Goal: Information Seeking & Learning: Learn about a topic

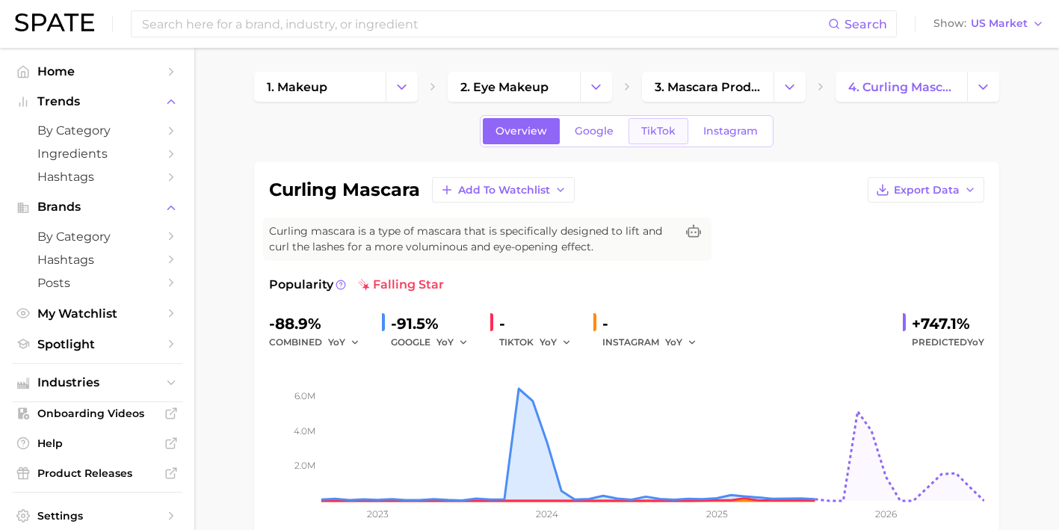
click at [656, 135] on span "TikTok" at bounding box center [658, 131] width 34 height 13
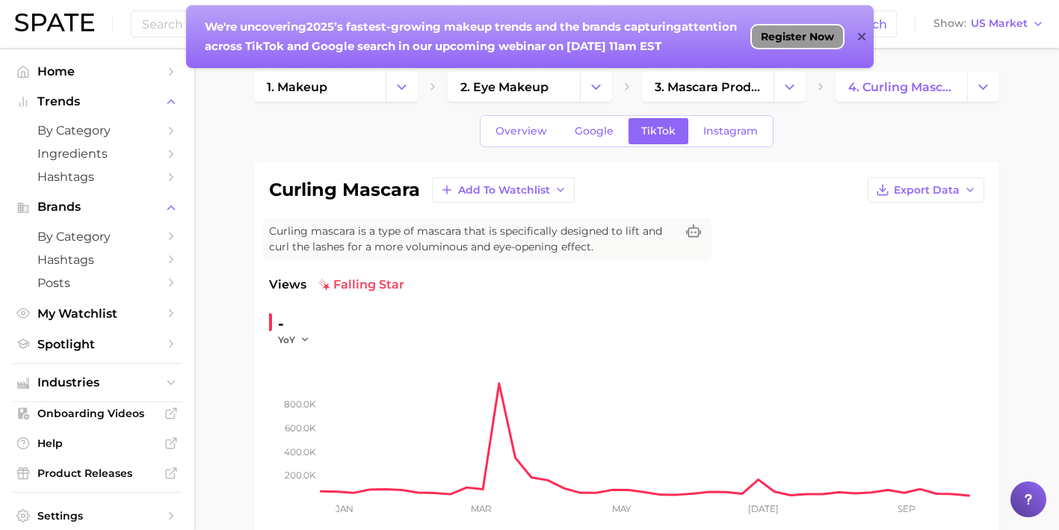
click at [803, 40] on span "Register Now" at bounding box center [797, 37] width 73 height 12
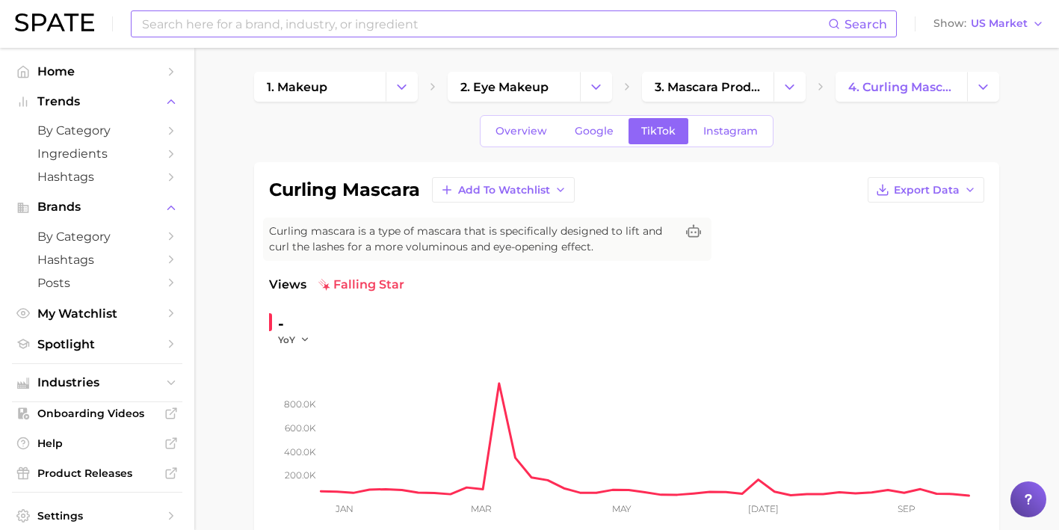
click at [463, 25] on input at bounding box center [485, 23] width 688 height 25
type input "a"
type input "prime day"
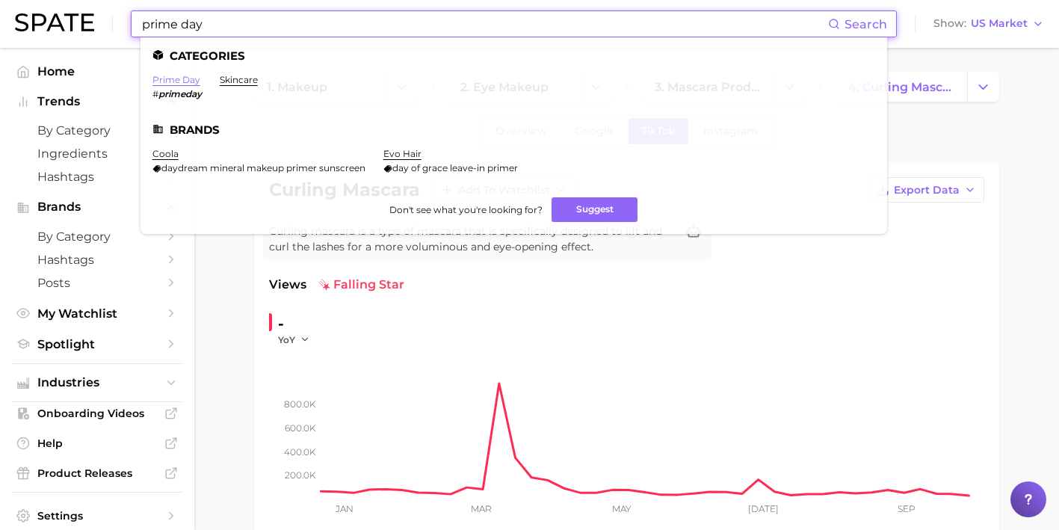
click at [178, 84] on link "prime day" at bounding box center [177, 79] width 48 height 11
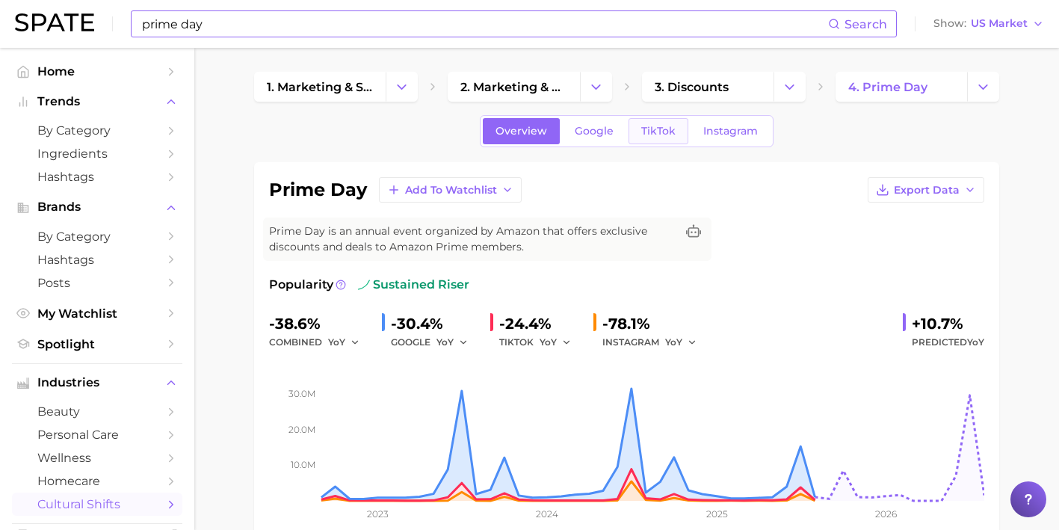
click at [659, 129] on span "TikTok" at bounding box center [658, 131] width 34 height 13
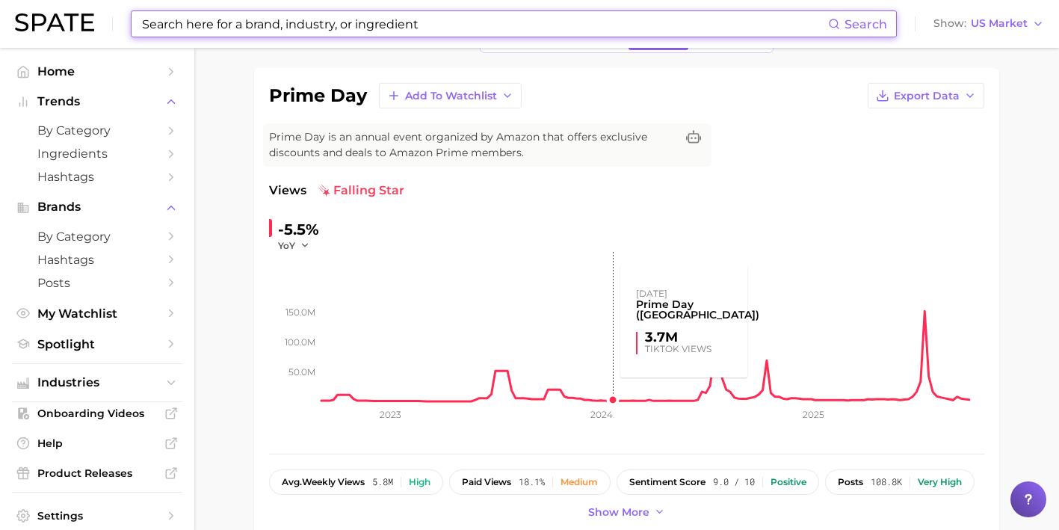
scroll to position [26, 0]
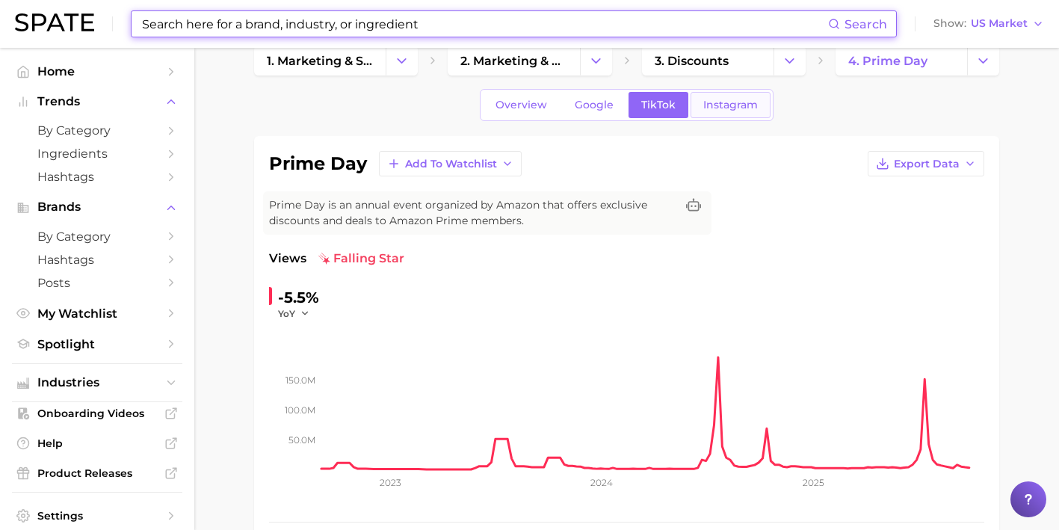
click at [722, 109] on span "Instagram" at bounding box center [730, 105] width 55 height 13
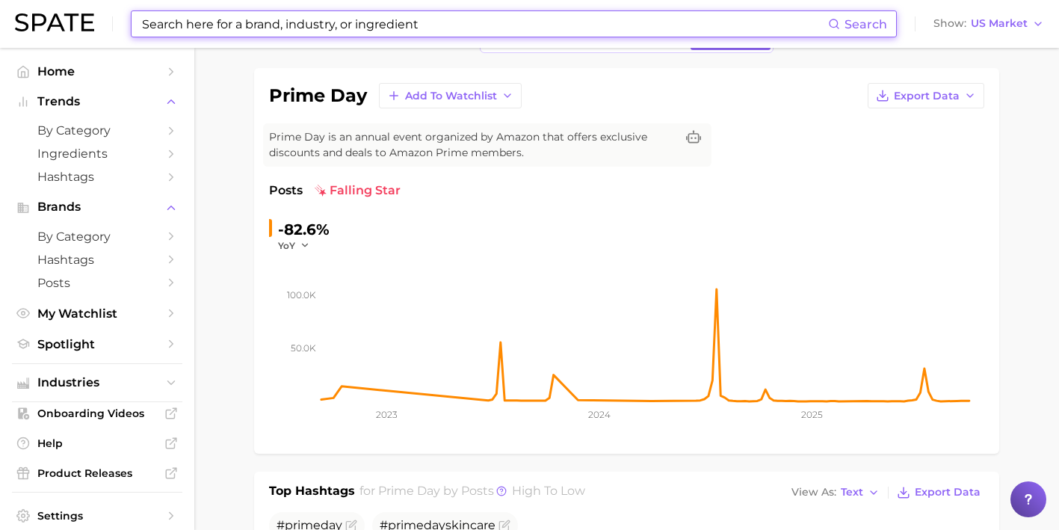
scroll to position [64, 0]
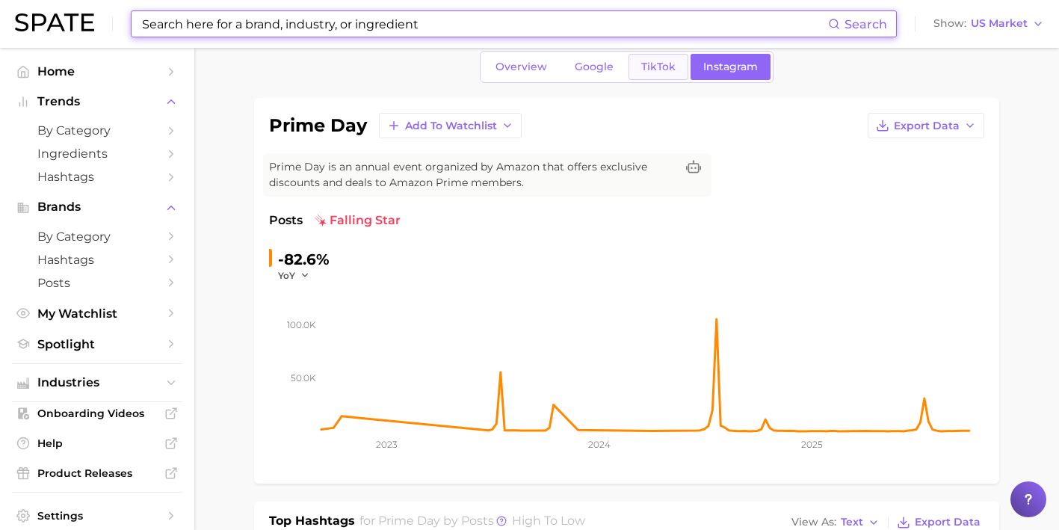
click at [649, 73] on span "TikTok" at bounding box center [658, 67] width 34 height 13
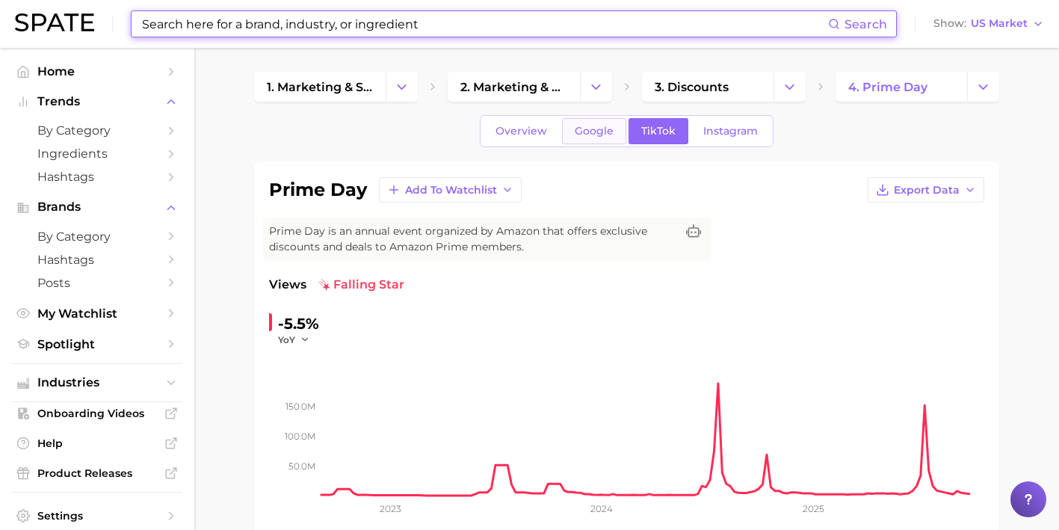
click at [584, 124] on link "Google" at bounding box center [594, 131] width 64 height 26
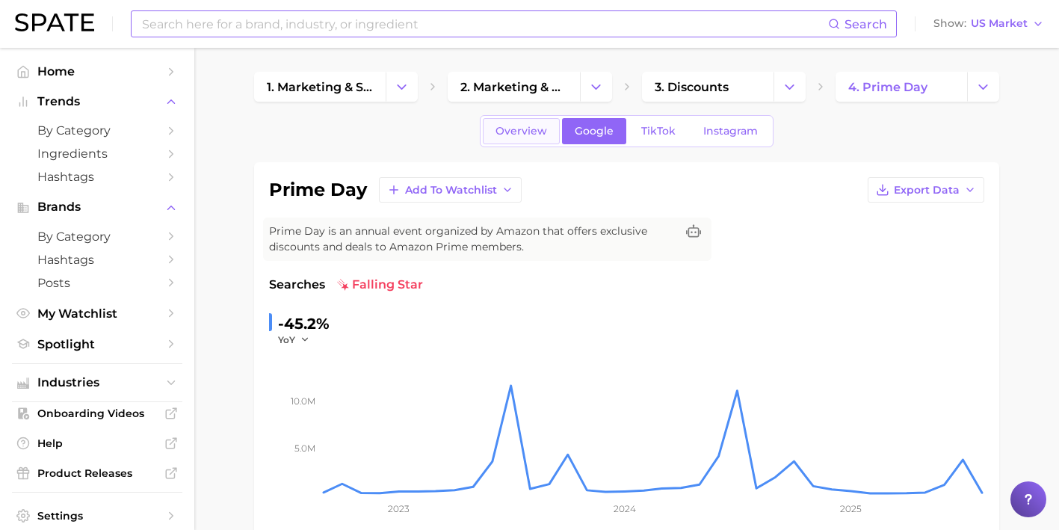
click at [531, 132] on span "Overview" at bounding box center [522, 131] width 52 height 13
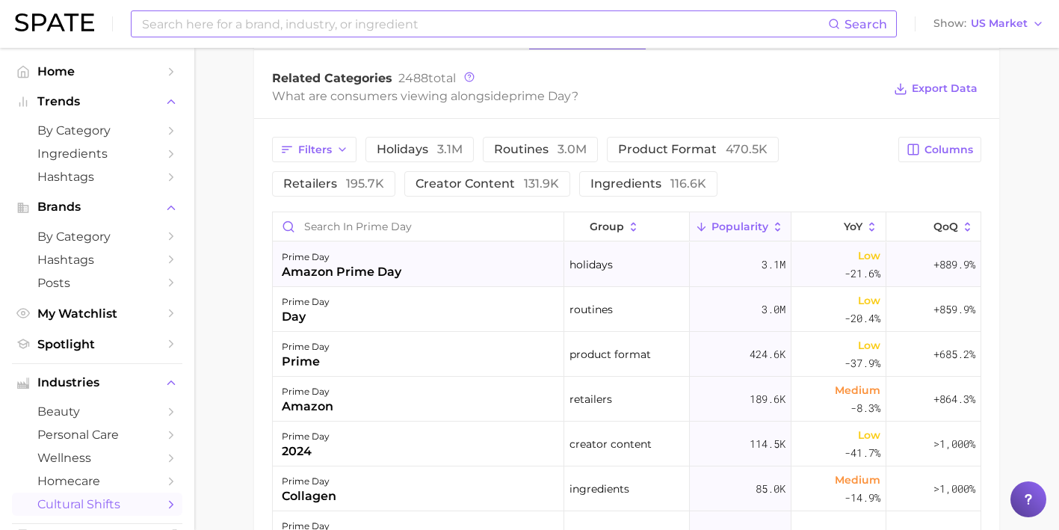
click at [459, 268] on div "prime day amazon prime day" at bounding box center [419, 264] width 292 height 45
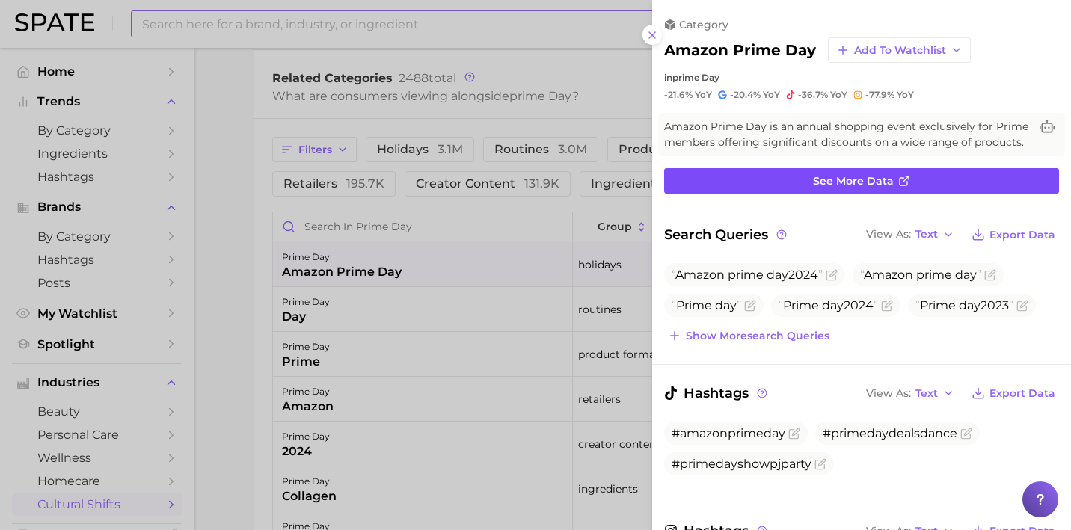
click at [847, 188] on span "See more data" at bounding box center [853, 181] width 81 height 13
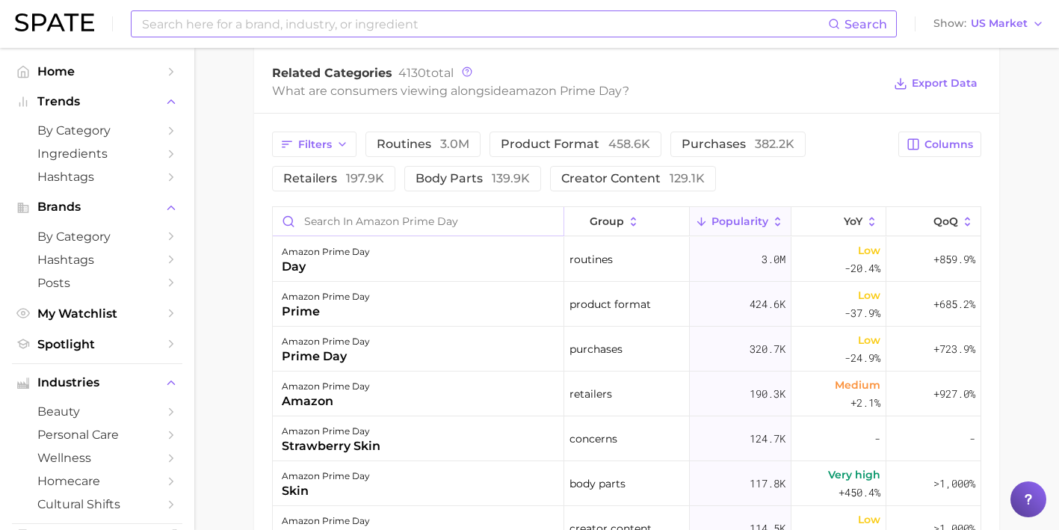
click at [401, 226] on input "Search in amazon prime day" at bounding box center [418, 221] width 291 height 28
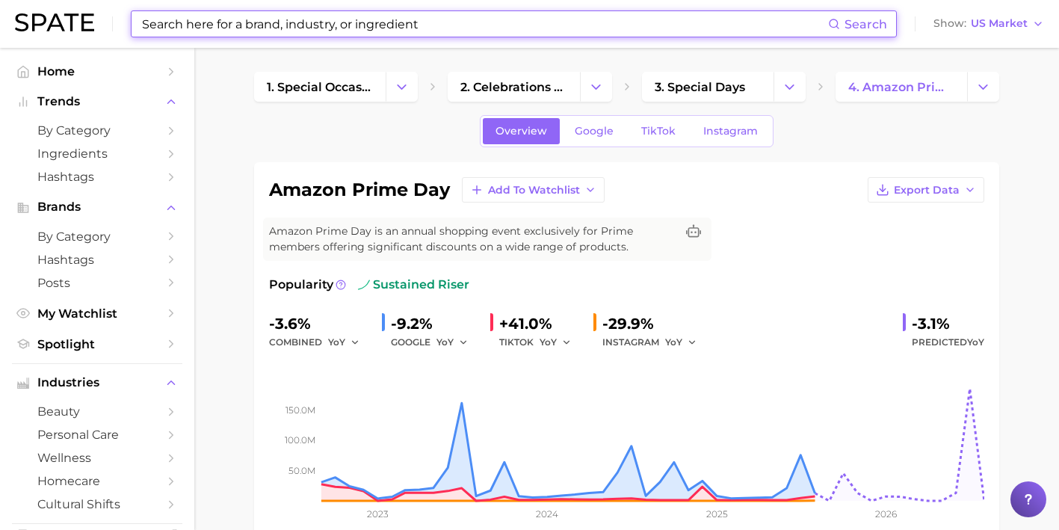
click at [352, 25] on input at bounding box center [485, 23] width 688 height 25
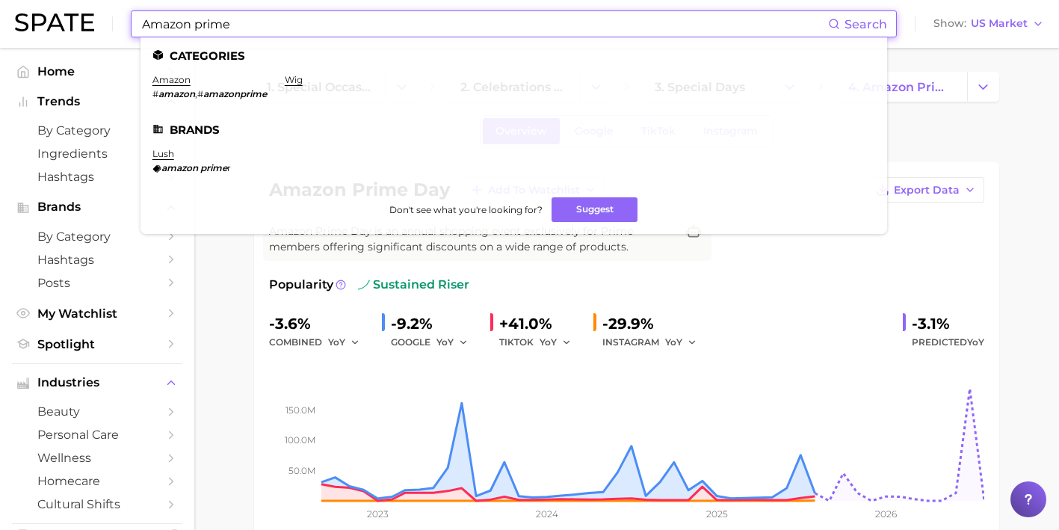
type input "Amazon prime"
click at [175, 74] on ul "Categories amazon # amazon , # amazonprime wig Brands lush amazon prime r Don't…" at bounding box center [514, 135] width 747 height 197
click at [173, 82] on link "amazon" at bounding box center [172, 79] width 38 height 11
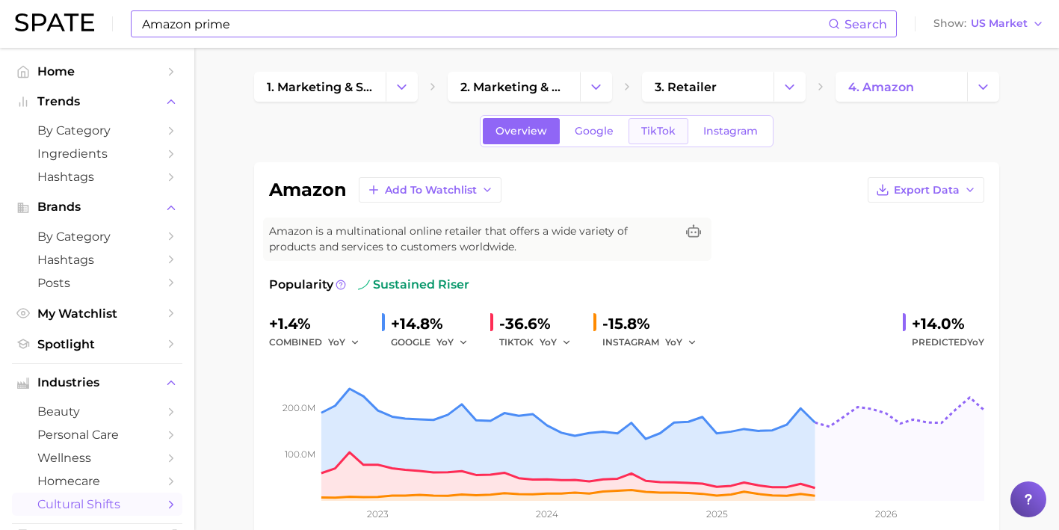
click at [666, 131] on span "TikTok" at bounding box center [658, 131] width 34 height 13
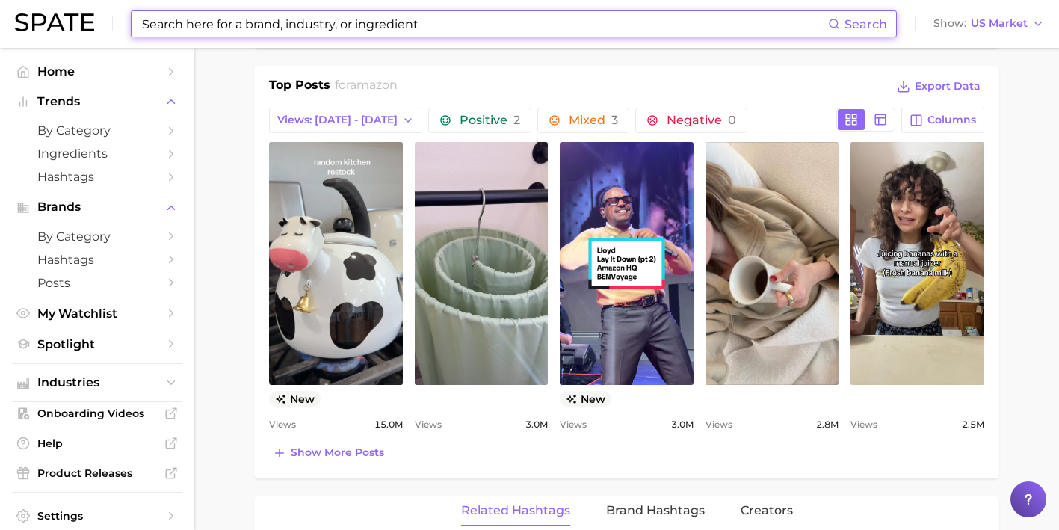
scroll to position [717, 0]
